Goal: Task Accomplishment & Management: Manage account settings

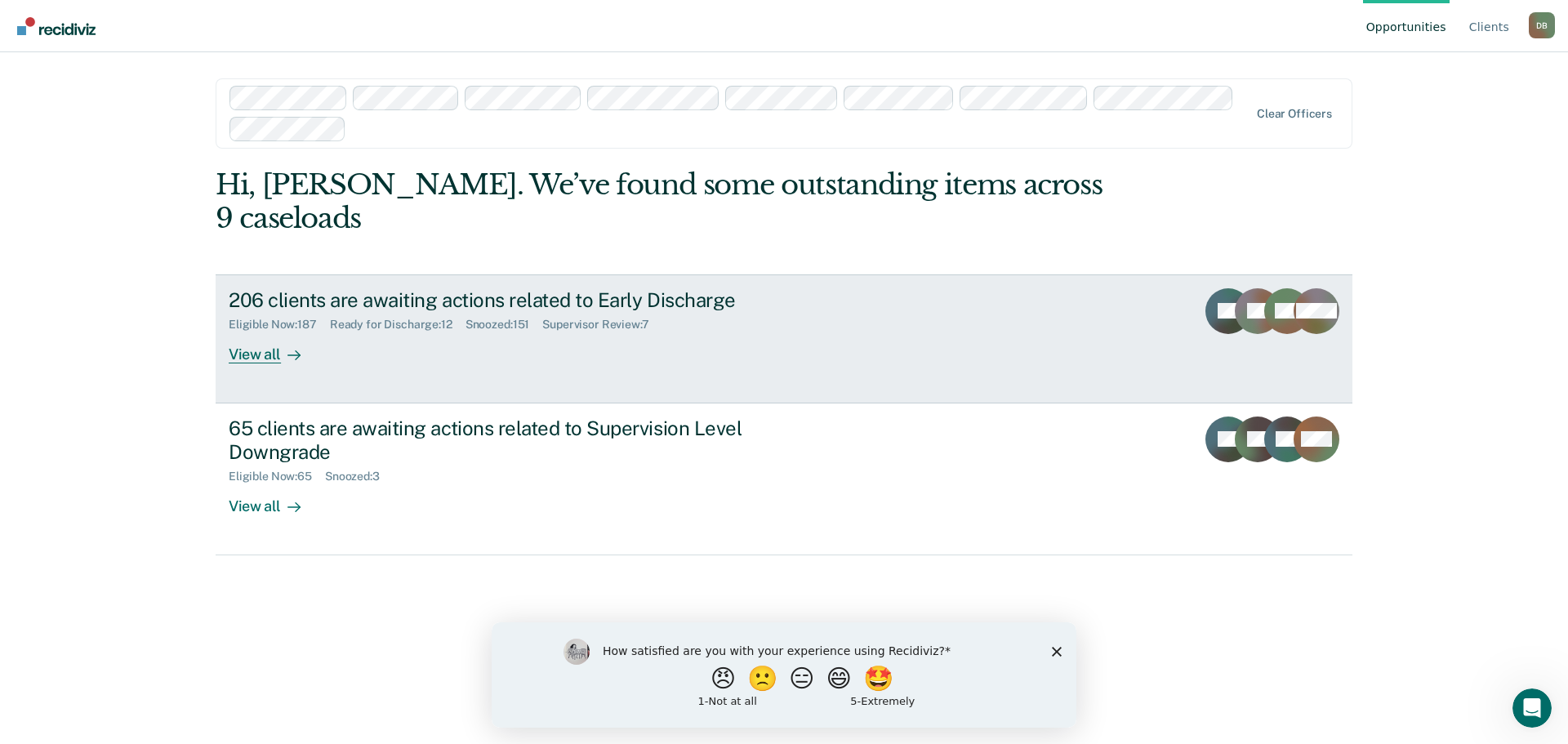
click at [256, 331] on div "View all" at bounding box center [274, 347] width 91 height 32
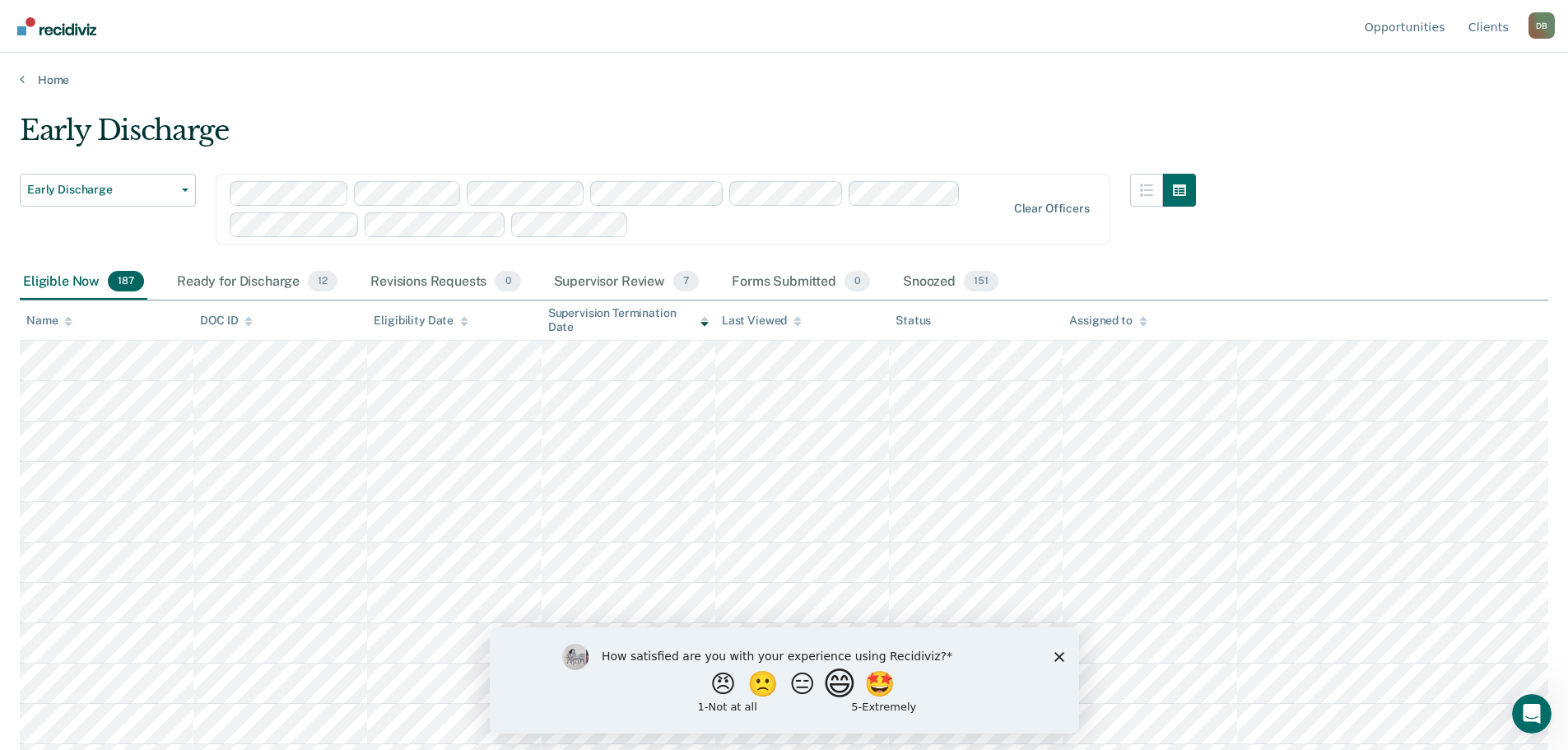
click at [850, 688] on button "😄" at bounding box center [840, 683] width 39 height 33
click at [1052, 658] on div "What is the reason for the score that you gave?" at bounding box center [783, 683] width 589 height 99
click at [1058, 663] on polygon "Close survey" at bounding box center [1059, 663] width 9 height 9
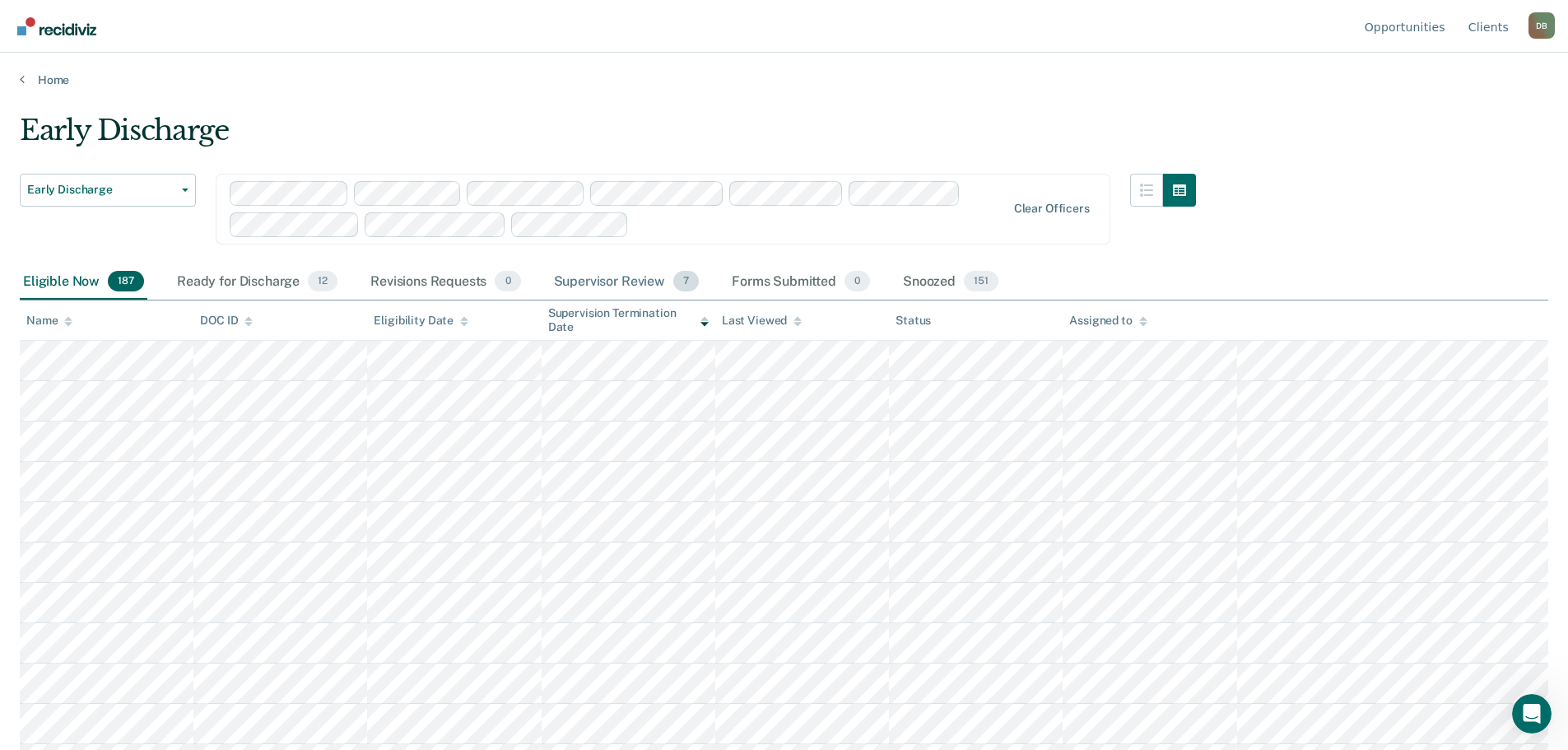
click at [614, 281] on div "Supervisor Review 7" at bounding box center [627, 283] width 153 height 36
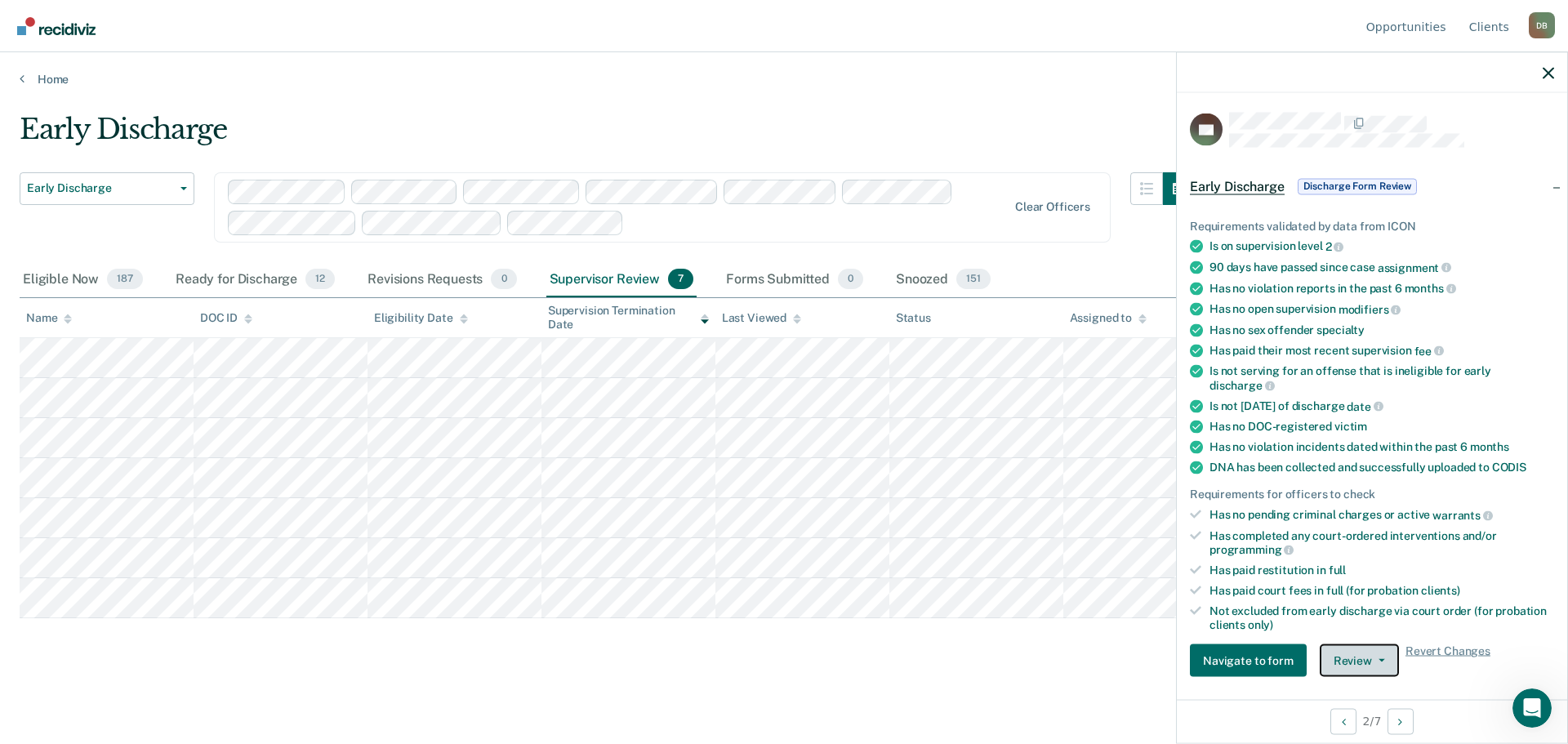
click at [1376, 651] on button "Review" at bounding box center [1359, 660] width 79 height 33
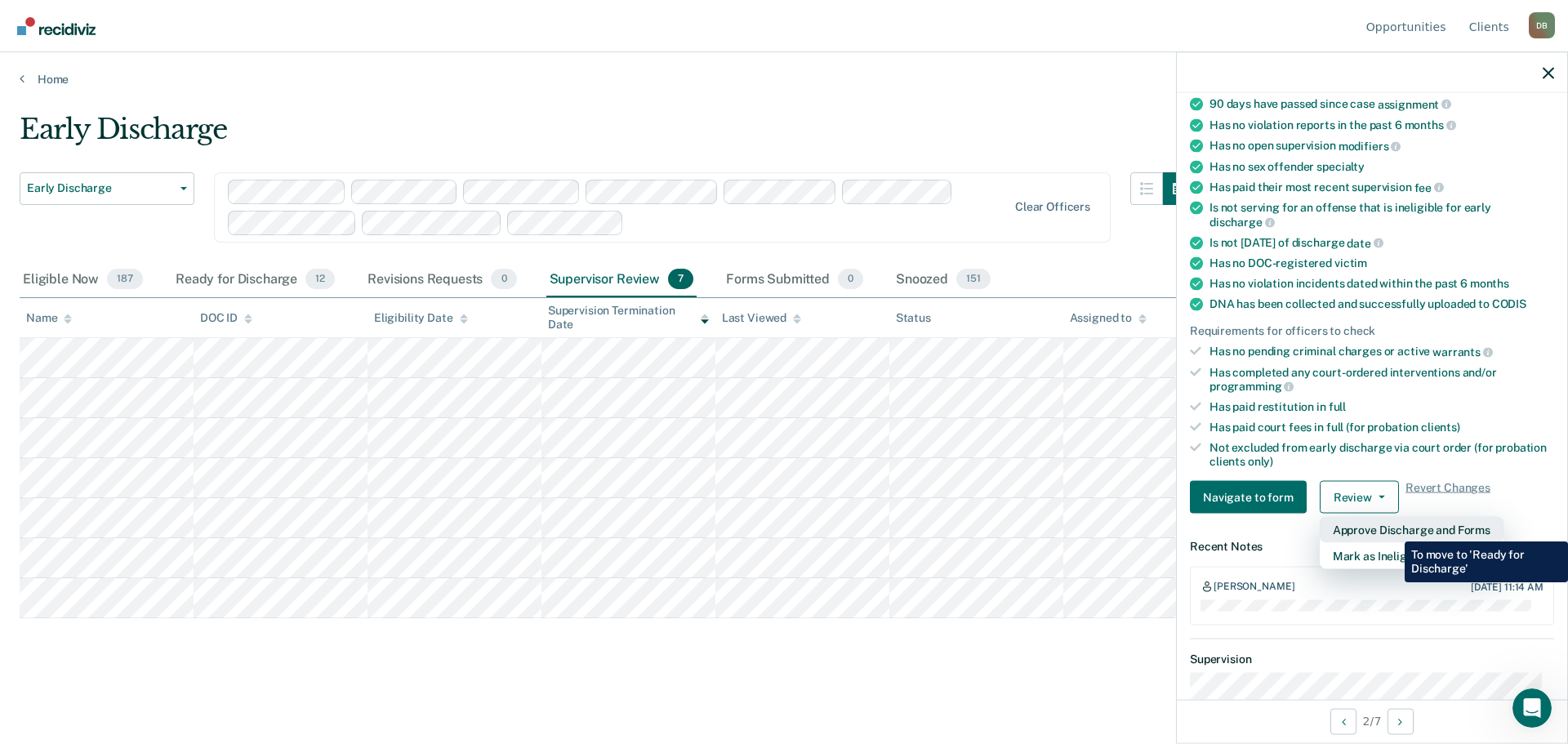
click at [1392, 529] on button "Approve Discharge and Forms" at bounding box center [1411, 530] width 184 height 26
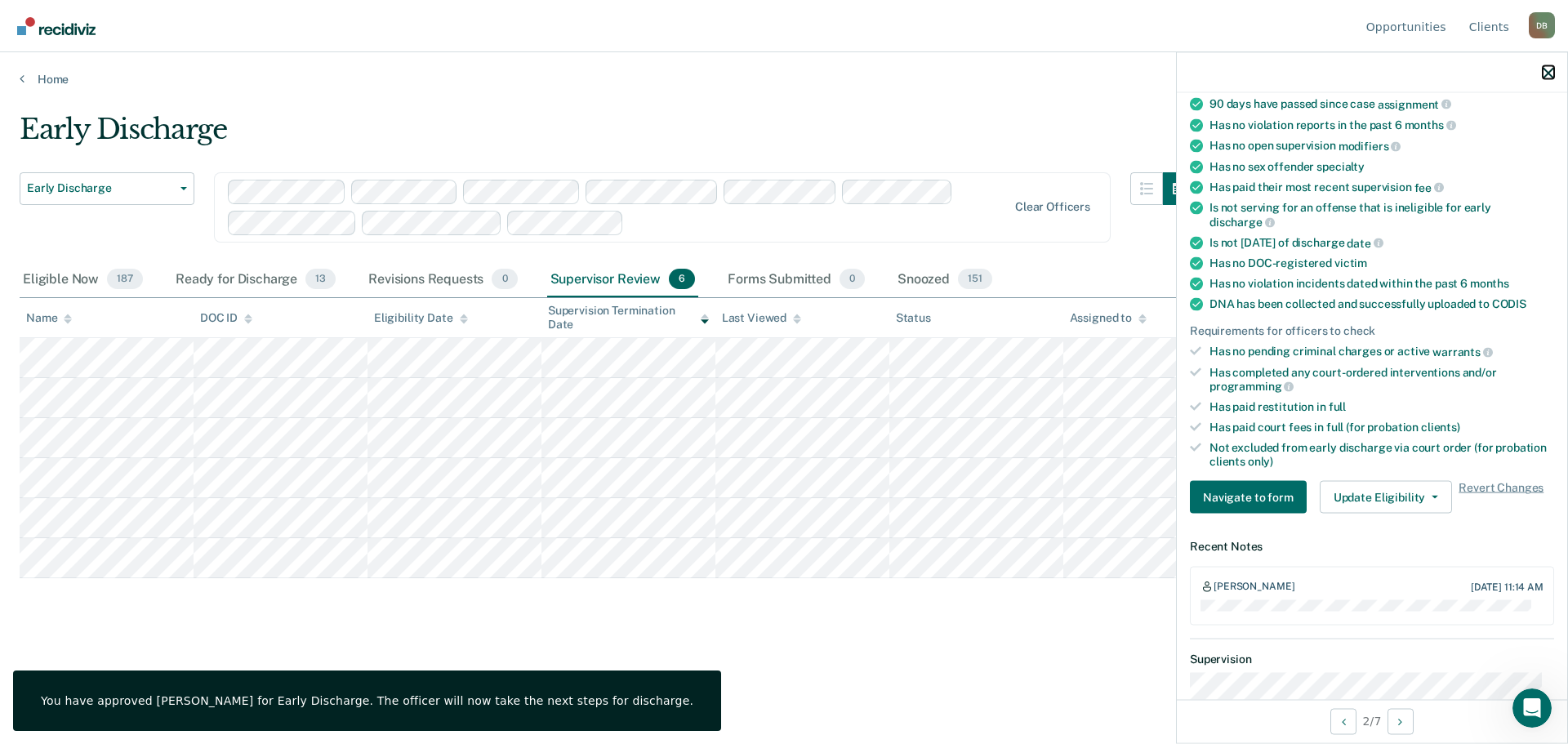
click at [1546, 76] on icon "button" at bounding box center [1548, 72] width 11 height 11
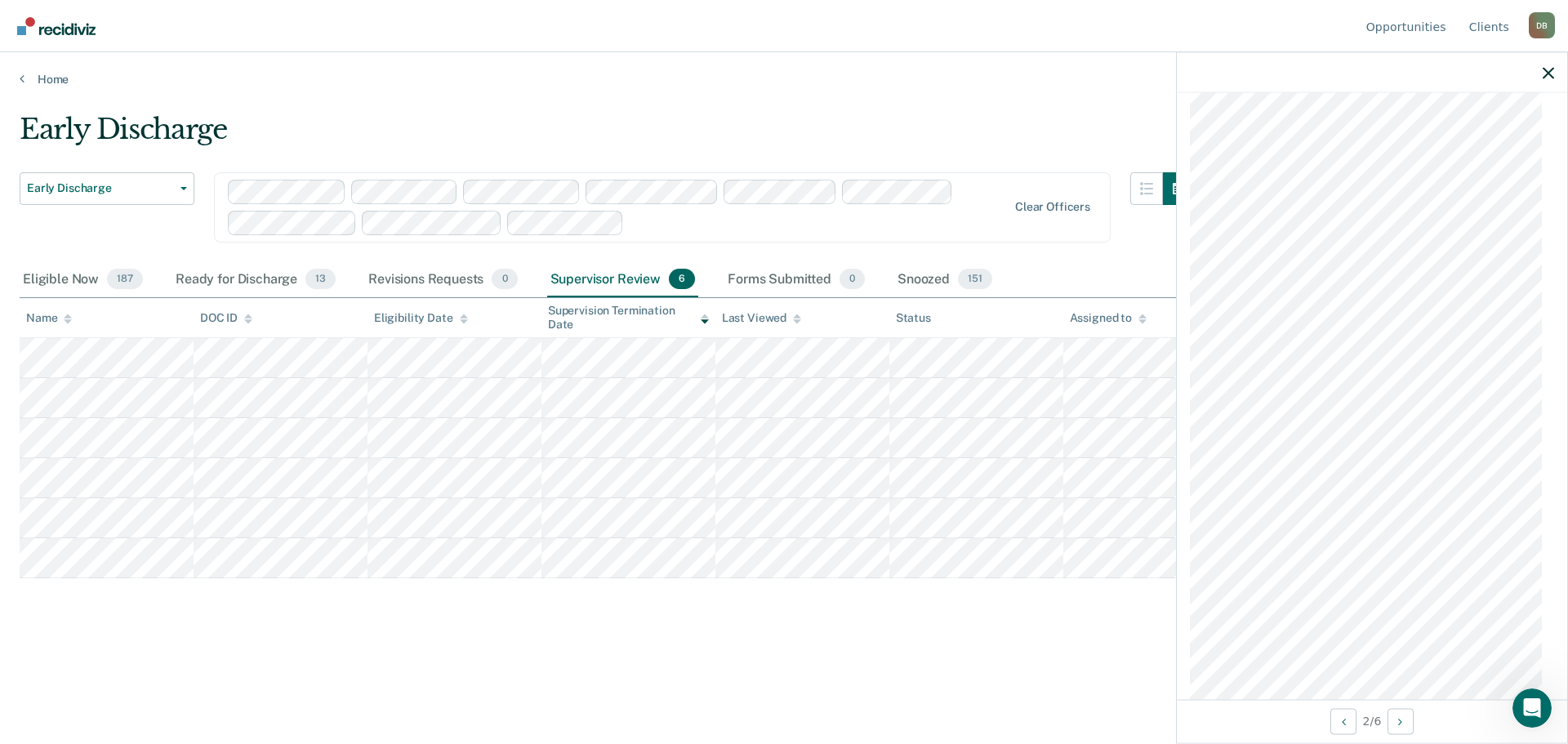
scroll to position [1626, 0]
